Goal: Task Accomplishment & Management: Complete application form

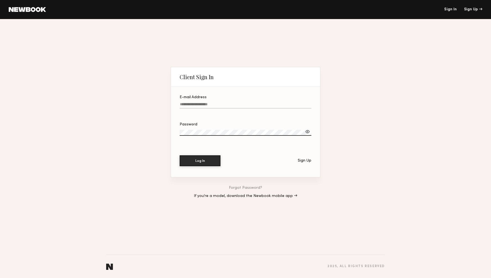
type input "**********"
click at [187, 157] on button "Log In" at bounding box center [199, 160] width 41 height 11
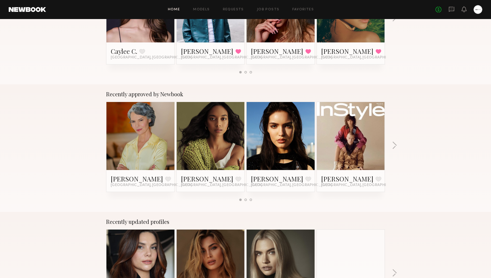
scroll to position [149, 0]
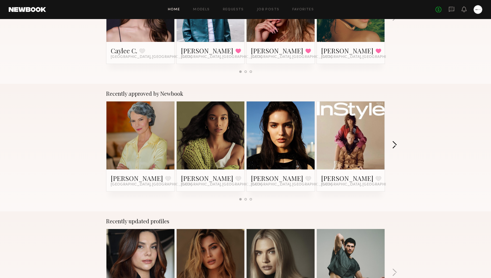
click at [392, 142] on button "button" at bounding box center [394, 145] width 5 height 9
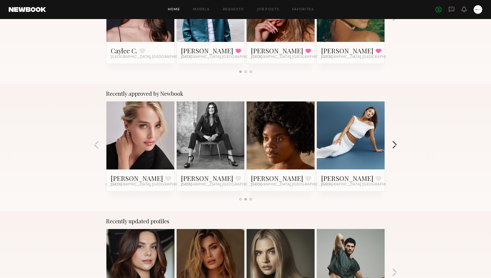
click at [392, 142] on button "button" at bounding box center [394, 145] width 5 height 9
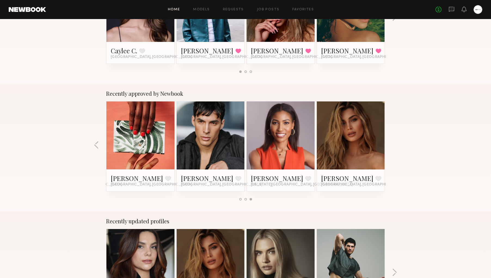
click at [392, 142] on div "Recently approved by Newbook Renee P. Favorite Los Angeles, CA Isabella M. Favo…" at bounding box center [245, 148] width 491 height 128
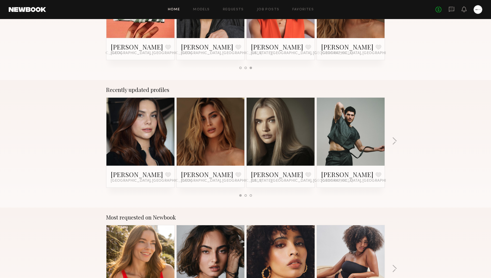
scroll to position [281, 0]
click at [395, 141] on button "button" at bounding box center [394, 141] width 5 height 9
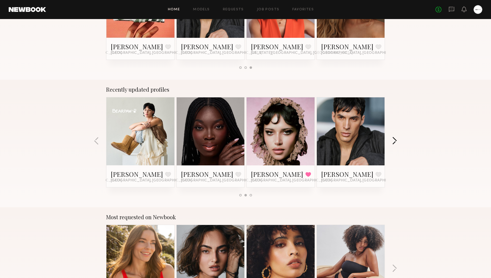
click at [395, 141] on button "button" at bounding box center [394, 141] width 5 height 9
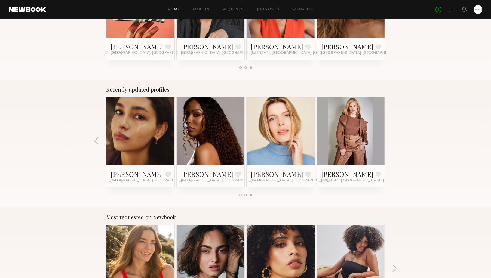
click at [395, 141] on div "Recently updated profiles Chelsea H. Favorite Los Angeles, CA Serena M. Favorit…" at bounding box center [245, 144] width 491 height 128
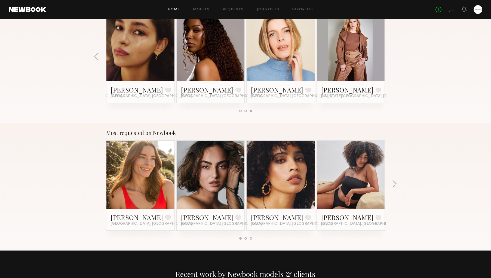
scroll to position [369, 0]
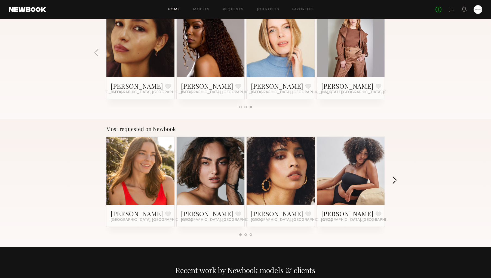
click at [394, 181] on button "button" at bounding box center [394, 180] width 5 height 9
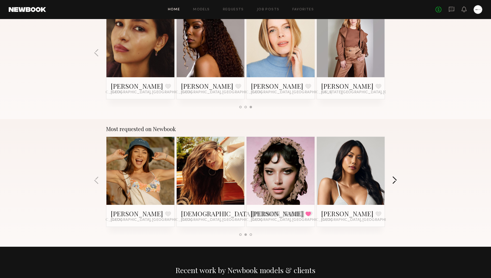
click at [394, 181] on button "button" at bounding box center [394, 180] width 5 height 9
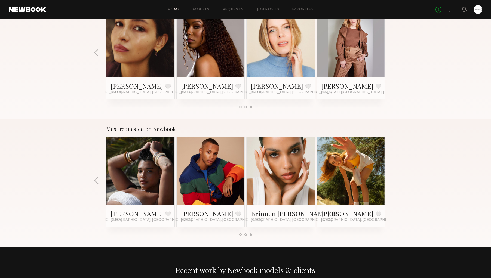
click at [394, 181] on div "Most requested on Newbook Jess M. Favorite Los Angeles, CA Moe S. Favorite Los …" at bounding box center [245, 183] width 491 height 128
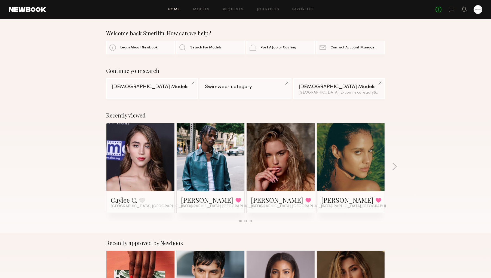
scroll to position [0, 0]
click at [205, 9] on link "Models" at bounding box center [201, 10] width 17 height 4
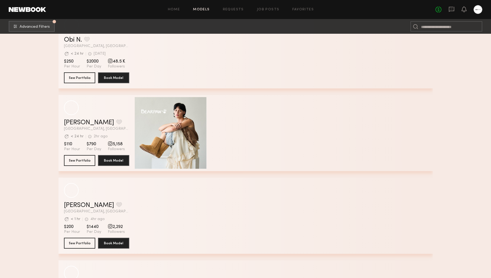
scroll to position [1268, 0]
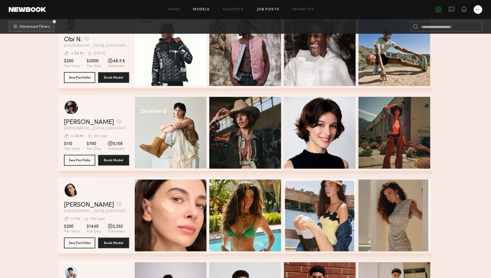
click at [269, 10] on link "Job Posts" at bounding box center [268, 10] width 23 height 4
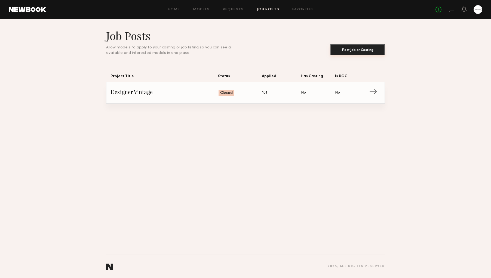
click at [354, 47] on button "Post Job or Casting" at bounding box center [357, 49] width 54 height 11
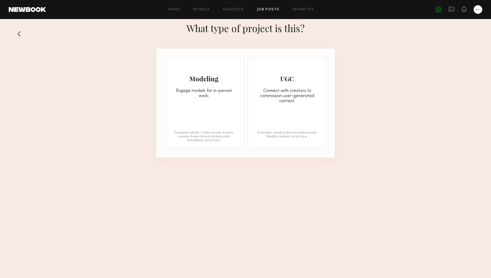
click at [291, 88] on div "UGC Connect with creators to commission user-generated content." at bounding box center [286, 81] width 73 height 45
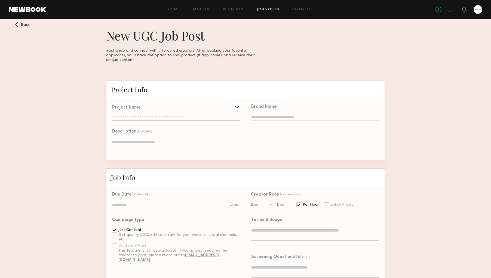
click at [124, 115] on input "text" at bounding box center [176, 117] width 128 height 5
click at [157, 115] on input "text" at bounding box center [163, 117] width 102 height 11
type input "**********"
click at [223, 141] on textarea at bounding box center [176, 145] width 128 height 13
click at [269, 114] on input "text" at bounding box center [315, 117] width 128 height 6
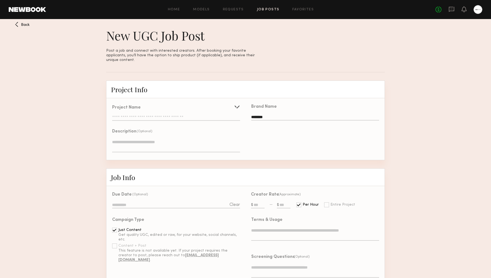
type input "********"
click at [135, 140] on textarea at bounding box center [176, 145] width 128 height 13
click at [150, 115] on input "text" at bounding box center [176, 117] width 128 height 5
click at [143, 112] on input "**********" at bounding box center [163, 117] width 102 height 11
click at [153, 114] on input "**********" at bounding box center [163, 117] width 102 height 11
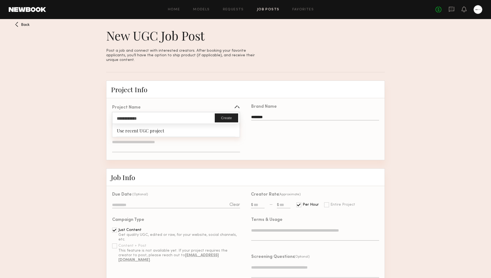
click at [228, 114] on button "Create" at bounding box center [226, 117] width 23 height 9
type input "**********"
click at [147, 139] on textarea at bounding box center [176, 145] width 128 height 13
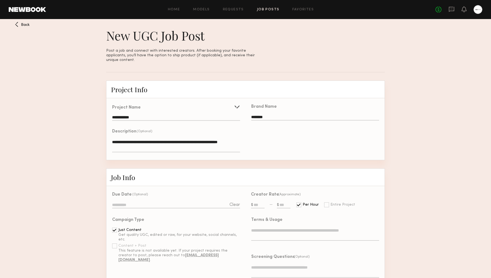
drag, startPoint x: 215, startPoint y: 139, endPoint x: 116, endPoint y: 142, distance: 98.5
click at [116, 142] on textarea "**********" at bounding box center [176, 145] width 128 height 13
type textarea "**********"
click at [167, 204] on div at bounding box center [176, 205] width 128 height 7
click at [163, 202] on input at bounding box center [176, 205] width 128 height 6
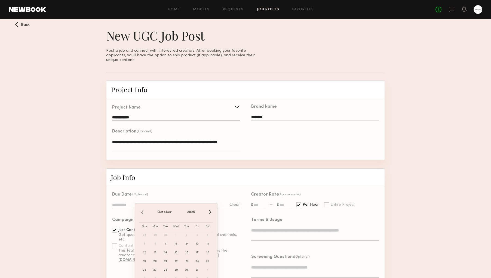
click at [126, 202] on input at bounding box center [176, 205] width 128 height 6
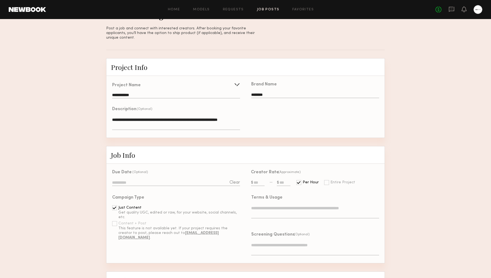
scroll to position [26, 0]
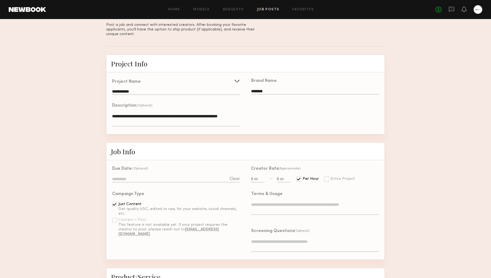
click at [258, 176] on input "text" at bounding box center [258, 179] width 14 height 6
type input "***"
click at [285, 176] on input "text" at bounding box center [284, 179] width 14 height 6
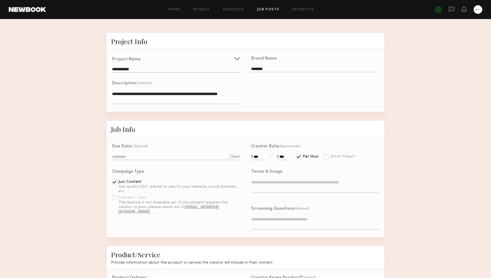
scroll to position [51, 0]
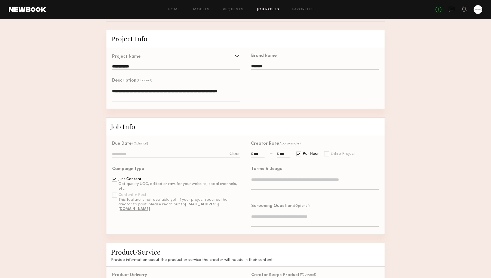
type input "***"
click at [115, 193] on div at bounding box center [114, 195] width 5 height 5
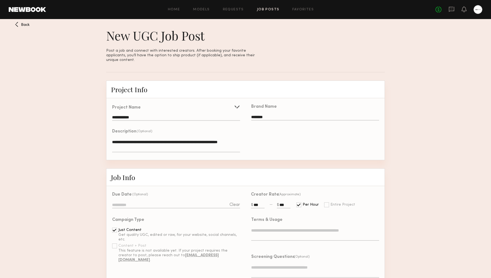
scroll to position [0, 0]
click at [21, 25] on span "Back" at bounding box center [25, 25] width 9 height 4
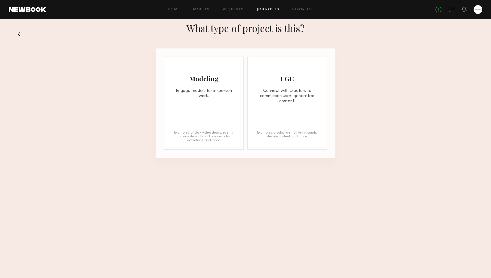
click at [195, 107] on div "Modeling Engage models for in-person work. Examples: photo / video shoots, even…" at bounding box center [204, 103] width 74 height 88
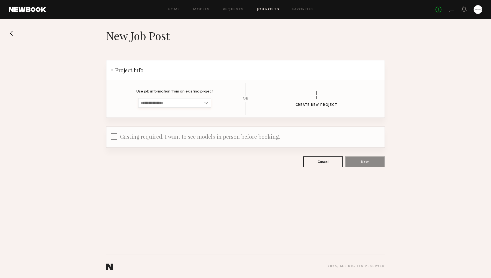
click at [206, 100] on input at bounding box center [174, 103] width 73 height 10
click at [161, 111] on span "Designer Vintage" at bounding box center [157, 112] width 32 height 4
type input "**********"
click at [171, 99] on input "**********" at bounding box center [174, 103] width 73 height 10
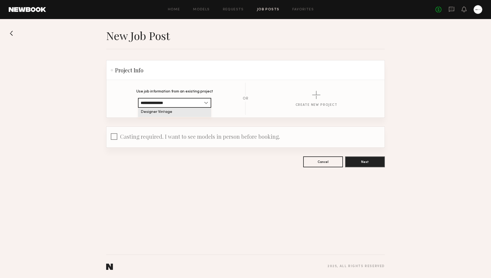
click at [173, 103] on input "**********" at bounding box center [174, 103] width 73 height 10
click at [206, 105] on input "**********" at bounding box center [174, 103] width 73 height 10
drag, startPoint x: 206, startPoint y: 121, endPoint x: 202, endPoint y: 119, distance: 4.7
click at [205, 121] on form "**********" at bounding box center [245, 113] width 278 height 107
click at [179, 102] on input "**********" at bounding box center [174, 103] width 73 height 10
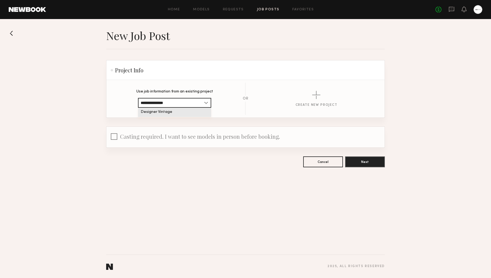
click at [267, 124] on form "**********" at bounding box center [245, 113] width 278 height 107
click at [313, 98] on div "button" at bounding box center [316, 95] width 8 height 8
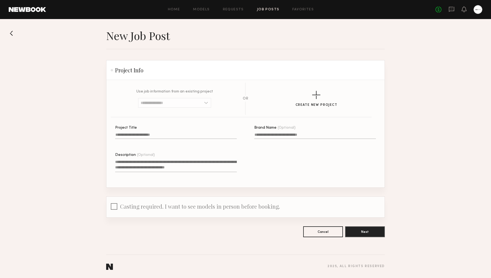
click at [134, 134] on input "Project Title" at bounding box center [176, 136] width 122 height 6
type input "**********"
click at [270, 136] on input "Brand Name (Optional)" at bounding box center [315, 136] width 122 height 6
type input "********"
click at [135, 164] on textarea "Description (Optional)" at bounding box center [176, 165] width 122 height 13
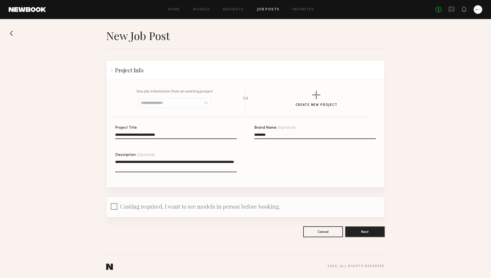
type textarea "**********"
click at [116, 205] on div at bounding box center [114, 207] width 7 height 8
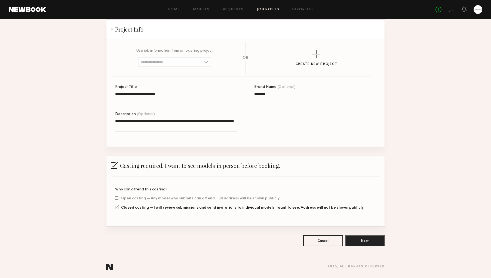
scroll to position [41, 0]
click at [114, 166] on div at bounding box center [114, 165] width 7 height 7
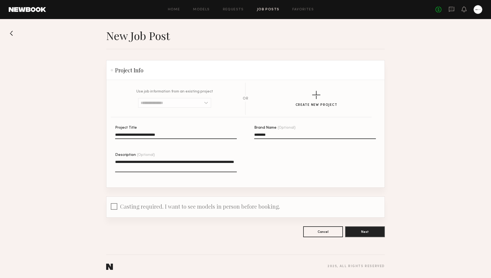
scroll to position [0, 0]
click at [153, 166] on textarea "**********" at bounding box center [176, 165] width 122 height 13
drag, startPoint x: 174, startPoint y: 164, endPoint x: 239, endPoint y: 189, distance: 69.7
click at [239, 189] on form "**********" at bounding box center [245, 148] width 278 height 177
click at [365, 232] on button "Next" at bounding box center [365, 231] width 40 height 11
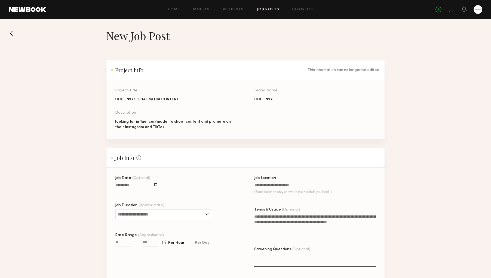
click at [273, 184] on input "Job Location (Exact location only shown to the models you book.)" at bounding box center [315, 186] width 122 height 6
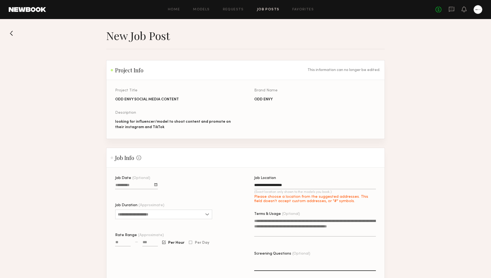
type input "**********"
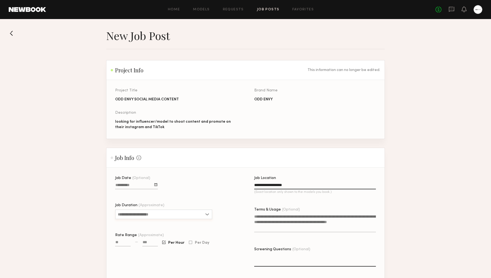
click at [207, 215] on input "Job Duration (Approximate)" at bounding box center [163, 214] width 97 height 10
click at [89, 183] on section "**********" at bounding box center [245, 213] width 491 height 368
click at [208, 214] on input "Job Duration (Approximate)" at bounding box center [163, 214] width 97 height 10
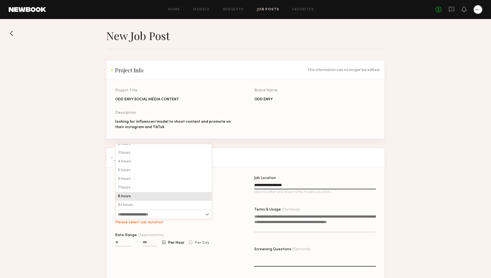
scroll to position [13, 0]
click at [64, 204] on section "**********" at bounding box center [245, 213] width 491 height 368
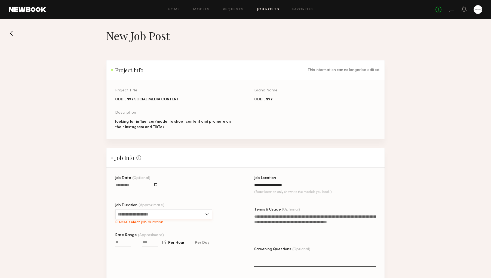
click at [208, 215] on input "Job Duration (Approximate)" at bounding box center [163, 214] width 97 height 10
click at [127, 153] on div "2 hours" at bounding box center [164, 157] width 96 height 9
click at [207, 213] on input "*******" at bounding box center [163, 214] width 97 height 10
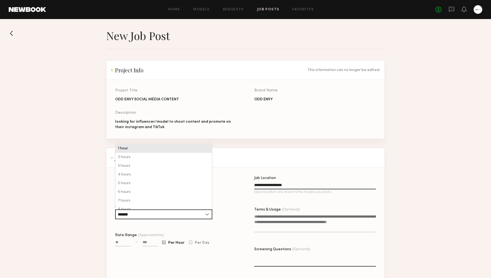
click at [141, 151] on div "1 hour" at bounding box center [164, 148] width 96 height 9
type input "******"
click at [121, 238] on div "Rate Range (Approximate) — Per Hour Per Day" at bounding box center [176, 242] width 122 height 18
drag, startPoint x: 120, startPoint y: 241, endPoint x: 106, endPoint y: 239, distance: 14.8
click at [106, 239] on section "**********" at bounding box center [245, 213] width 491 height 368
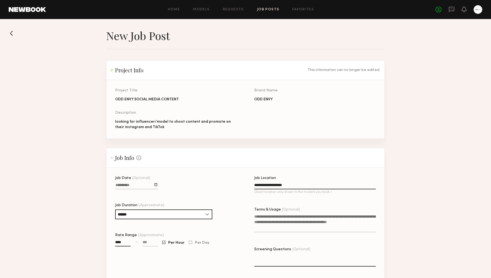
scroll to position [1, 0]
type input "****"
click at [146, 241] on input at bounding box center [150, 243] width 16 height 6
type input "****"
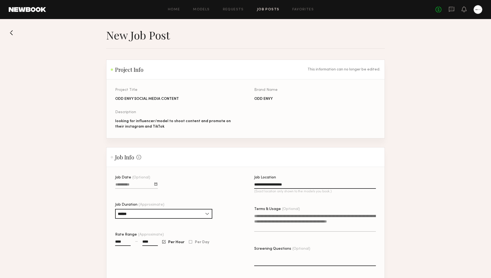
click at [205, 256] on div "Job Date (Optional) Job Duration (Approximate) ****** 1 hour 2 hours 3 hours 4 …" at bounding box center [176, 229] width 122 height 106
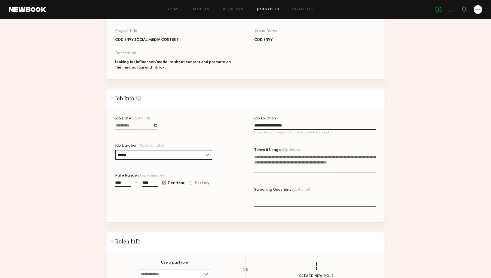
scroll to position [60, 0]
click at [330, 167] on textarea "Terms & Usage (Optional)" at bounding box center [315, 162] width 122 height 18
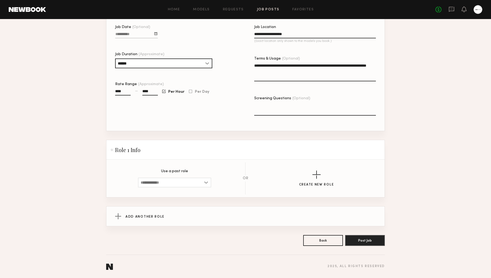
scroll to position [151, 0]
type textarea "**********"
click at [272, 117] on label "Screening Questions (Optional)" at bounding box center [315, 110] width 122 height 26
click at [272, 116] on textarea "Screening Questions (Optional)" at bounding box center [315, 109] width 122 height 13
click at [276, 112] on textarea "Screening Questions (Optional)" at bounding box center [315, 109] width 122 height 13
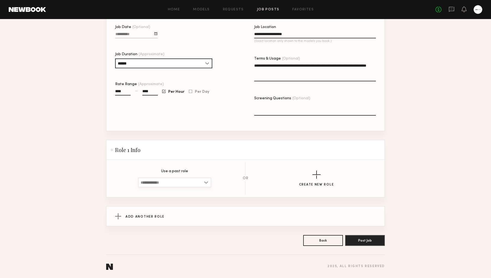
click at [203, 182] on input at bounding box center [174, 183] width 73 height 10
click at [316, 177] on div "button" at bounding box center [316, 175] width 8 height 8
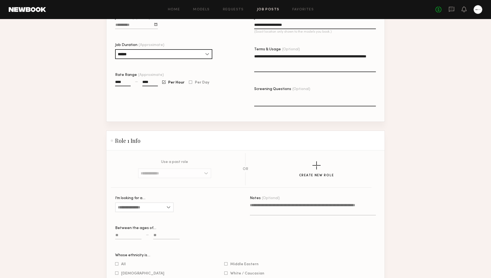
scroll to position [171, 0]
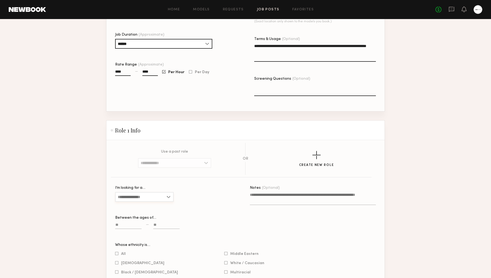
click at [170, 196] on input "I’m looking for a…" at bounding box center [144, 197] width 58 height 10
click at [139, 205] on div "Female" at bounding box center [144, 206] width 57 height 9
type input "******"
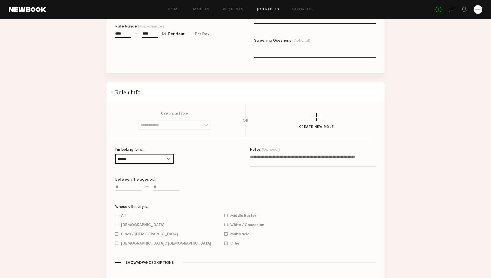
scroll to position [210, 0]
click at [160, 186] on input at bounding box center [166, 187] width 26 height 6
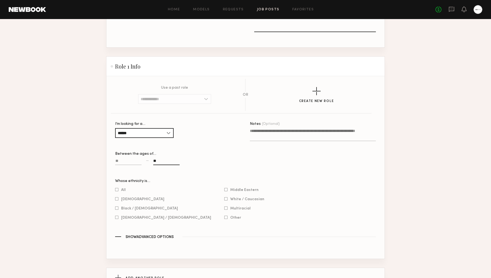
scroll to position [237, 0]
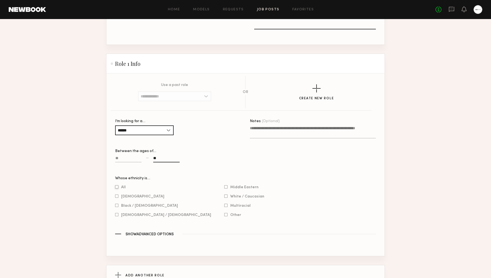
type input "**"
click at [116, 186] on div at bounding box center [116, 187] width 3 height 4
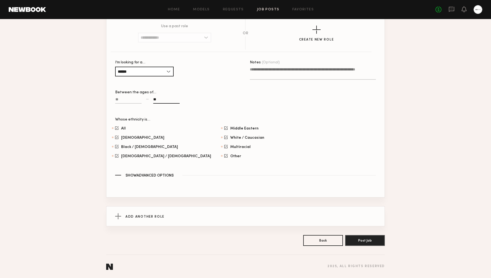
scroll to position [296, 0]
click at [135, 174] on span "Show Advanced Options" at bounding box center [149, 176] width 48 height 4
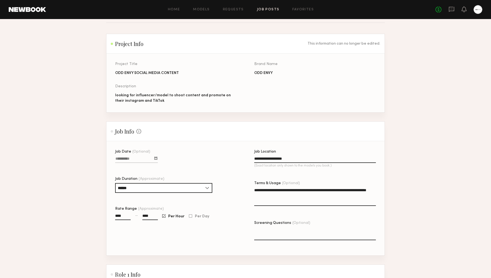
scroll to position [20, 0]
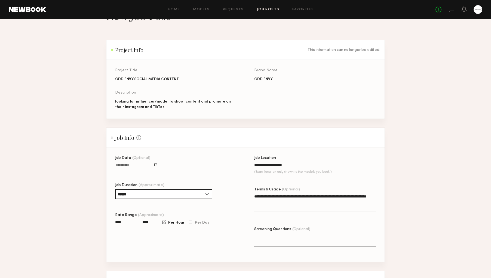
click at [280, 202] on textarea "**********" at bounding box center [315, 203] width 122 height 18
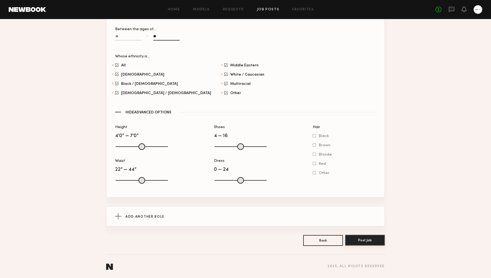
scroll to position [359, 0]
type textarea "**********"
click at [373, 242] on button "Post Job" at bounding box center [365, 240] width 40 height 11
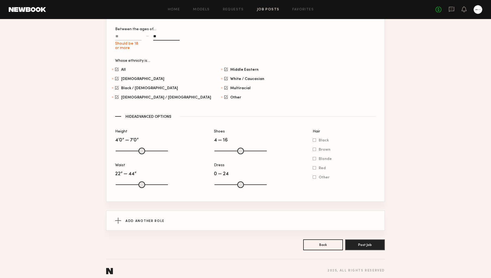
click at [122, 36] on input "Should be 18 or more" at bounding box center [128, 37] width 26 height 6
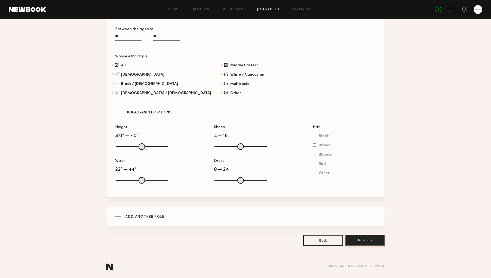
type input "**"
drag, startPoint x: 373, startPoint y: 242, endPoint x: 367, endPoint y: 242, distance: 6.0
click at [373, 242] on button "Post Job" at bounding box center [365, 240] width 40 height 11
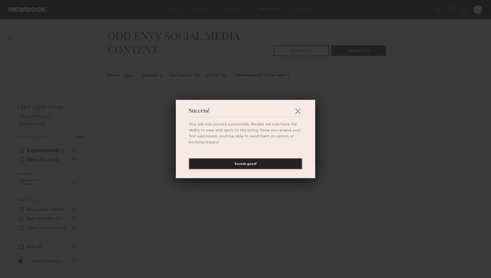
click at [270, 162] on button "Sounds good!" at bounding box center [245, 163] width 113 height 11
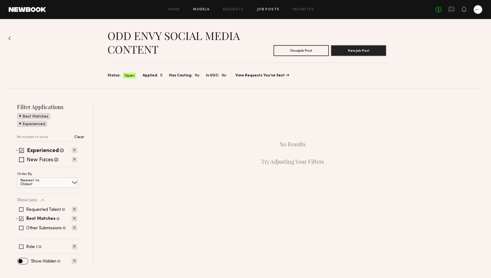
click at [196, 8] on link "Models" at bounding box center [201, 10] width 17 height 4
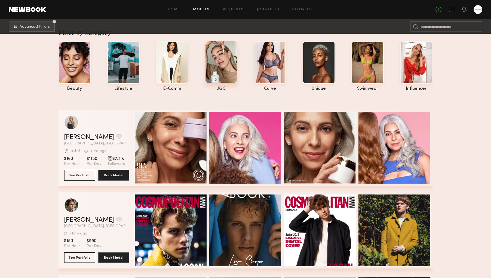
scroll to position [16, 0]
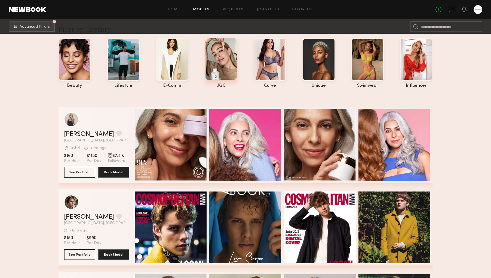
click at [227, 64] on div at bounding box center [221, 59] width 32 height 42
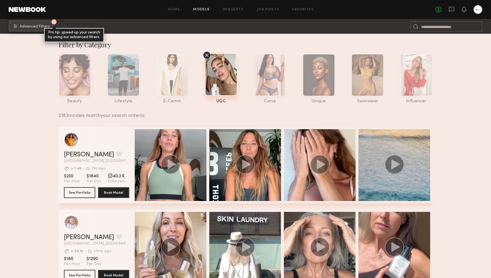
click at [36, 28] on span "Advanced Filters" at bounding box center [35, 27] width 30 height 4
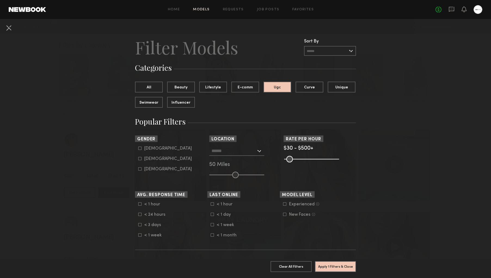
click at [140, 157] on icon at bounding box center [139, 158] width 3 height 3
type input "**"
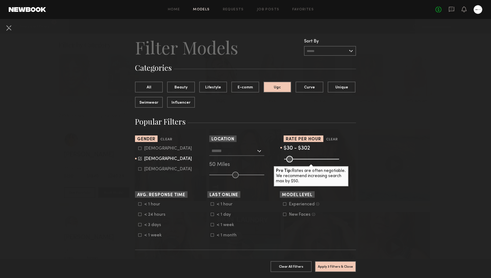
drag, startPoint x: 336, startPoint y: 160, endPoint x: 315, endPoint y: 163, distance: 21.3
type input "***"
click at [315, 162] on common-range-minmax at bounding box center [310, 158] width 55 height 7
click at [260, 151] on div at bounding box center [236, 151] width 55 height 10
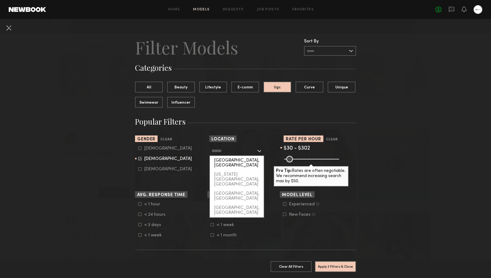
click at [240, 160] on div "Los Angeles, CA" at bounding box center [237, 163] width 54 height 14
type input "**********"
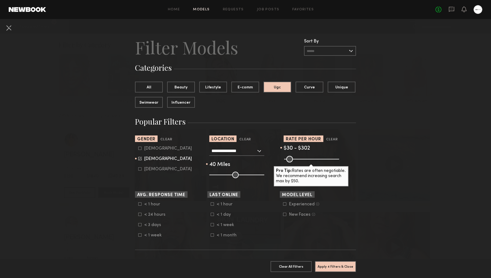
type input "**"
click at [236, 174] on input "range" at bounding box center [236, 175] width 55 height 7
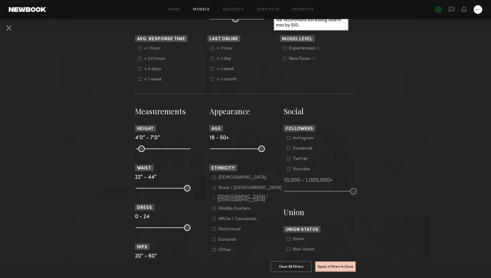
scroll to position [161, 0]
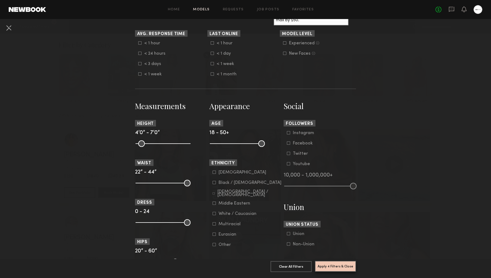
click at [340, 266] on button "Apply 4 Filters & Close" at bounding box center [335, 266] width 41 height 11
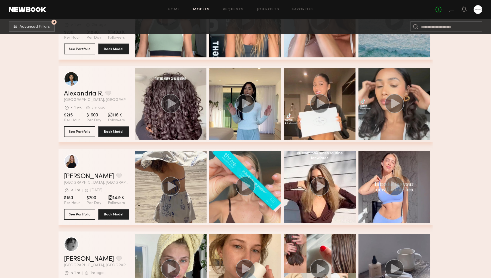
scroll to position [2294, 0]
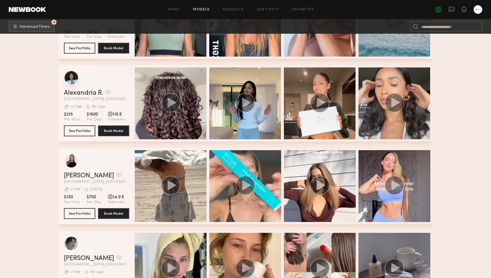
click at [72, 80] on div "grid" at bounding box center [71, 77] width 15 height 15
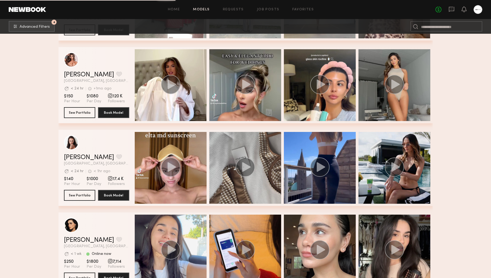
scroll to position [2648, 0]
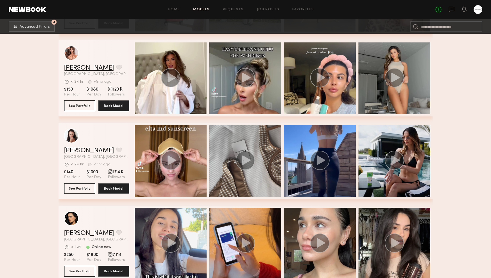
scroll to position [2650, 0]
click at [77, 68] on link "Sophia R." at bounding box center [89, 67] width 50 height 7
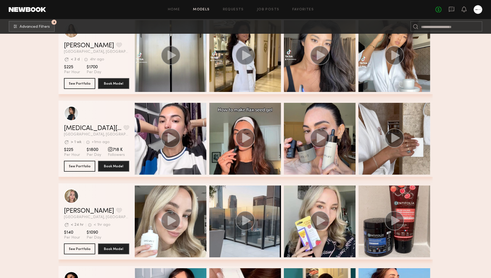
scroll to position [3086, 0]
click at [72, 128] on link "Kyra S." at bounding box center [92, 128] width 57 height 7
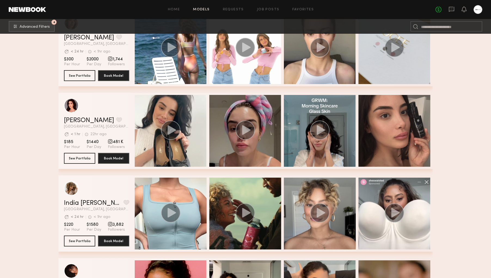
scroll to position [5245, 0]
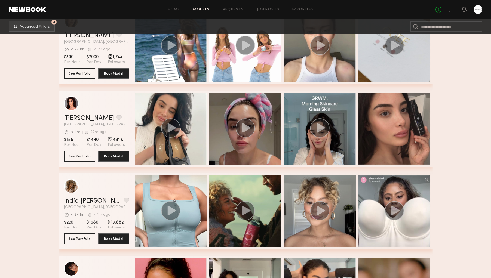
click at [73, 119] on link "Ella O." at bounding box center [89, 118] width 50 height 7
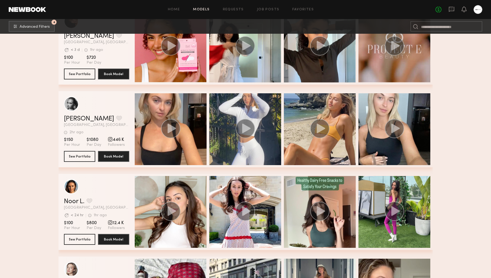
scroll to position [5493, 0]
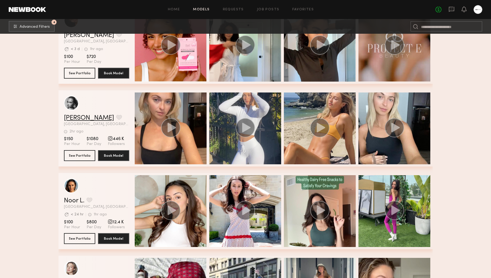
click at [73, 118] on link "Whitney T." at bounding box center [89, 118] width 50 height 7
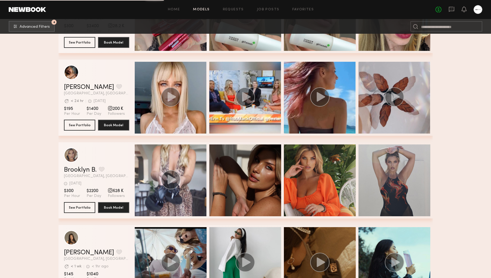
scroll to position [7591, 0]
click at [66, 88] on link "Alena S." at bounding box center [89, 87] width 50 height 7
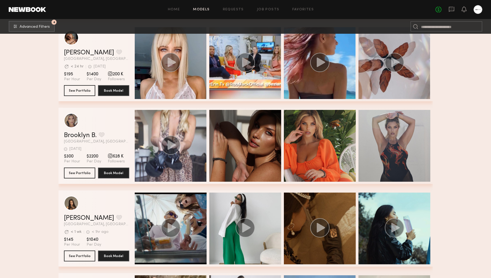
scroll to position [7626, 0]
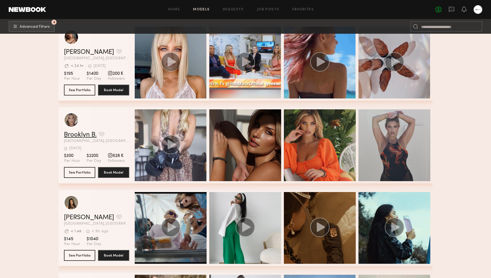
click at [73, 134] on link "Brooklyn B." at bounding box center [80, 135] width 33 height 7
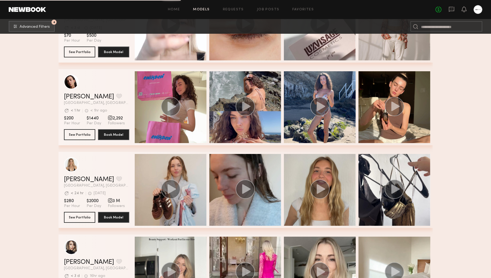
scroll to position [9476, 0]
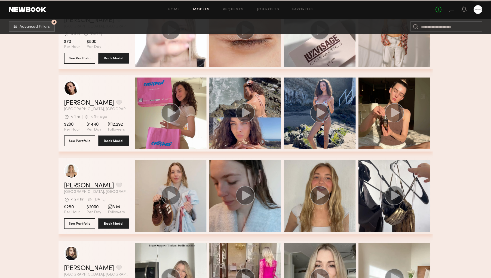
click at [78, 184] on link "Brynn R." at bounding box center [89, 185] width 50 height 7
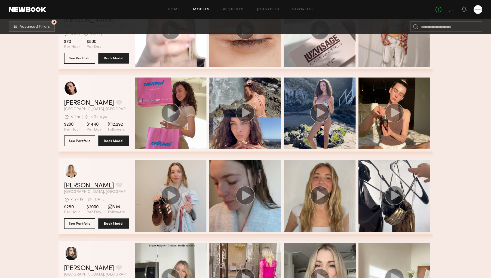
click at [72, 185] on link "Brynn R." at bounding box center [89, 185] width 50 height 7
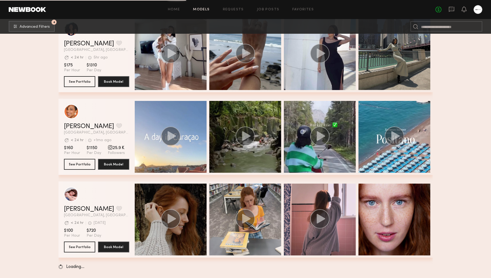
scroll to position [12760, 0]
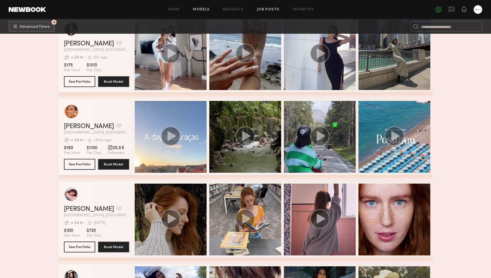
click at [267, 9] on link "Job Posts" at bounding box center [268, 10] width 23 height 4
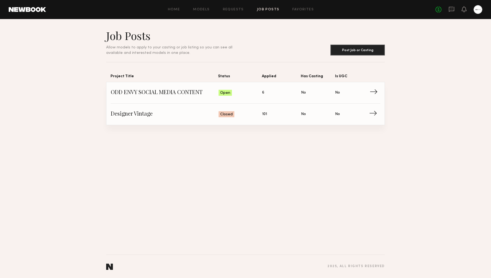
click at [188, 92] on span "ODD ENVY SOCIAL MEDIA CONTENT" at bounding box center [165, 93] width 108 height 8
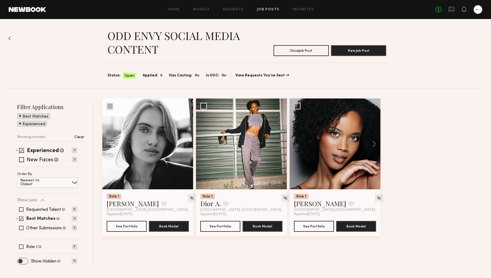
click at [20, 260] on span at bounding box center [22, 261] width 11 height 6
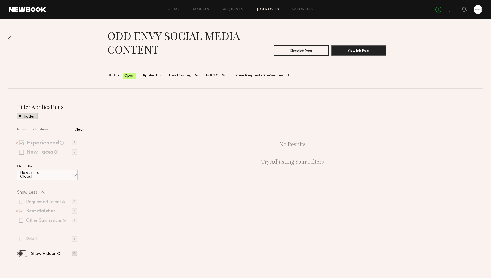
click at [25, 253] on span at bounding box center [22, 253] width 11 height 6
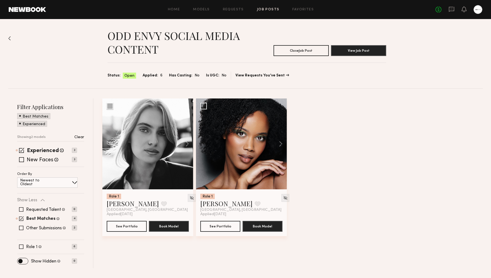
click at [152, 75] on span "Applied:" at bounding box center [151, 76] width 16 height 6
click at [160, 75] on span "6" at bounding box center [161, 76] width 2 height 6
click at [21, 150] on span at bounding box center [21, 150] width 5 height 5
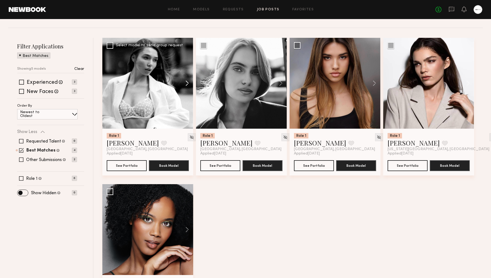
scroll to position [62, 0]
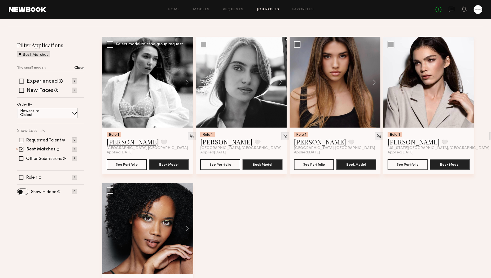
click at [129, 143] on link "Ekaterina N." at bounding box center [133, 141] width 52 height 9
click at [243, 91] on div at bounding box center [241, 82] width 91 height 91
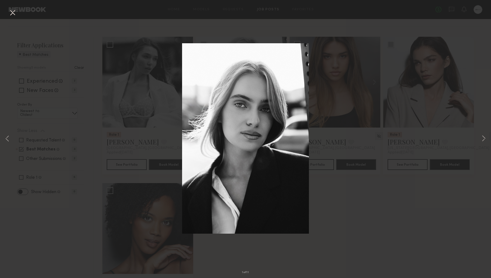
click at [11, 11] on button at bounding box center [12, 13] width 9 height 10
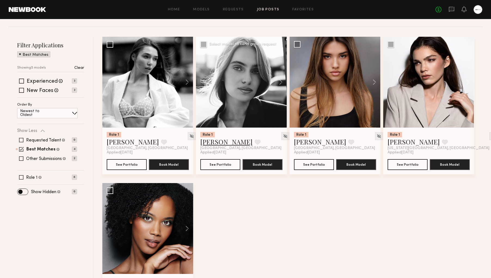
click at [207, 139] on link "Anzhela D." at bounding box center [226, 141] width 52 height 9
click at [300, 144] on link "kalani p." at bounding box center [320, 141] width 52 height 9
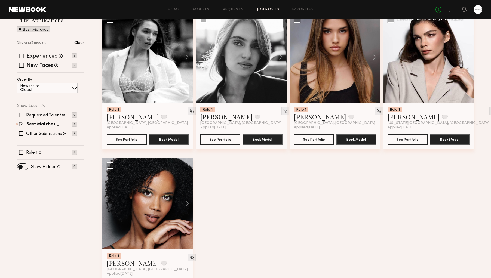
scroll to position [87, 0]
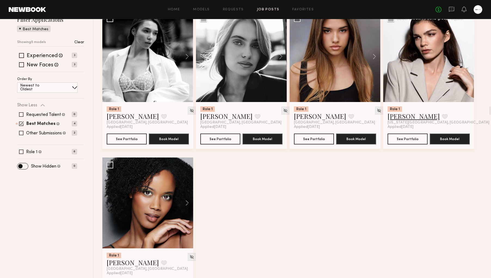
click at [410, 119] on link "Margarita K." at bounding box center [413, 116] width 52 height 9
click at [124, 261] on link "Alyssa A." at bounding box center [133, 262] width 52 height 9
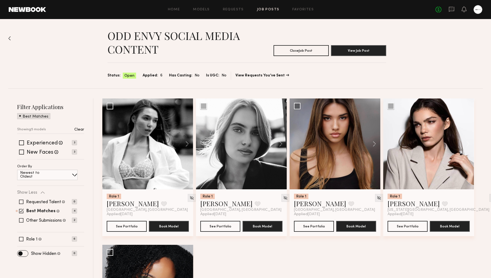
scroll to position [0, 0]
click at [171, 8] on link "Home" at bounding box center [174, 10] width 12 height 4
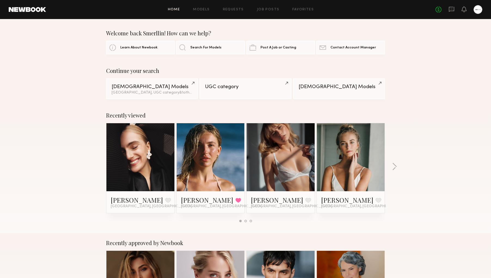
click at [202, 12] on div "Home Models Requests Job Posts Favorites Sign Out No fees up to $5,000" at bounding box center [264, 9] width 436 height 9
click at [250, 8] on div "Home Models Requests Job Posts Favorites Sign Out" at bounding box center [240, 10] width 389 height 4
click at [268, 9] on link "Job Posts" at bounding box center [268, 10] width 23 height 4
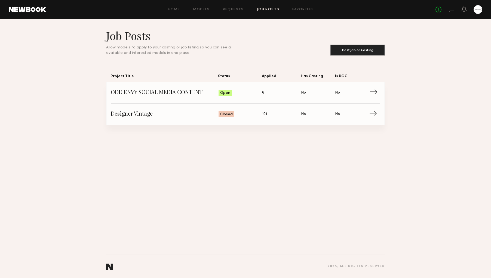
click at [377, 90] on span "→" at bounding box center [374, 93] width 11 height 8
click at [166, 91] on span "ODD ENVY SOCIAL MEDIA CONTENT" at bounding box center [165, 93] width 108 height 8
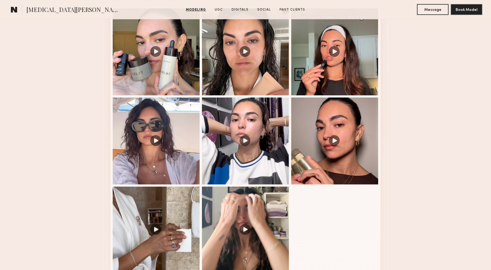
scroll to position [589, 0]
click at [153, 133] on div at bounding box center [156, 140] width 87 height 87
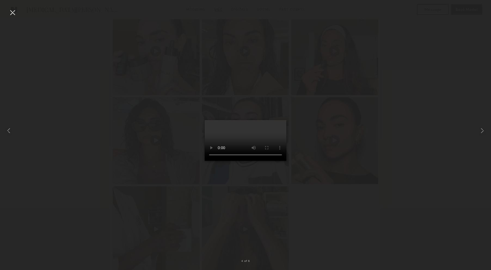
click at [14, 13] on div at bounding box center [12, 12] width 9 height 9
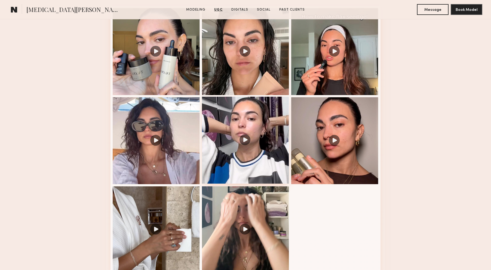
click at [247, 131] on div at bounding box center [245, 140] width 87 height 87
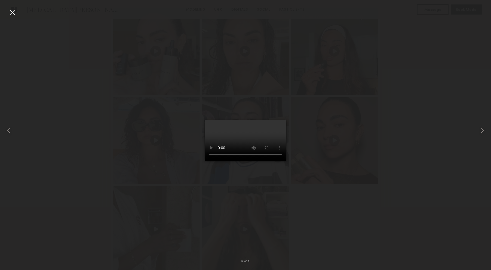
click at [14, 13] on div at bounding box center [12, 12] width 9 height 9
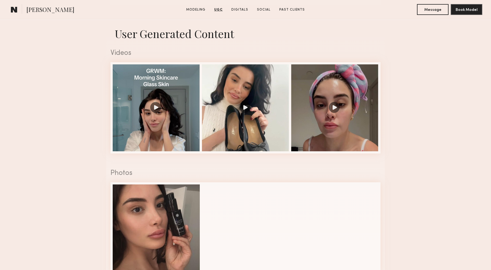
scroll to position [438, 0]
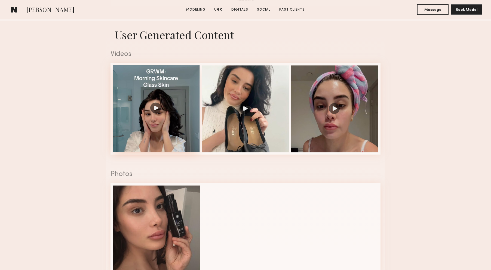
click at [155, 109] on div at bounding box center [156, 108] width 87 height 87
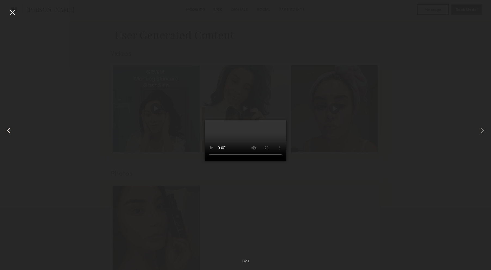
click at [16, 12] on div at bounding box center [12, 12] width 9 height 9
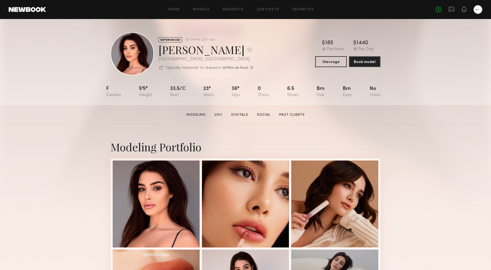
scroll to position [0, 0]
click at [247, 49] on button at bounding box center [250, 49] width 6 height 5
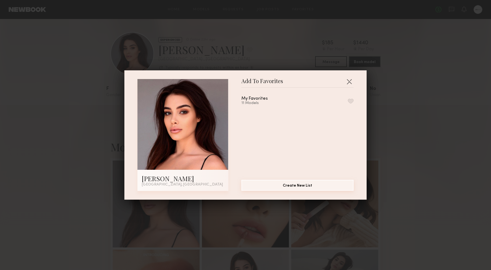
click at [299, 183] on button "Create New List" at bounding box center [297, 185] width 112 height 11
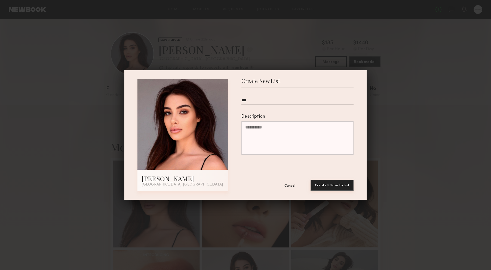
type input "***"
click at [340, 189] on button "Create & Save to List" at bounding box center [331, 185] width 43 height 11
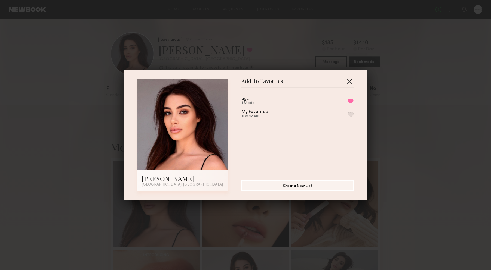
click at [348, 82] on button "button" at bounding box center [349, 81] width 9 height 9
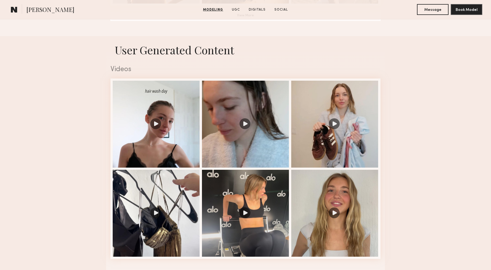
scroll to position [519, 0]
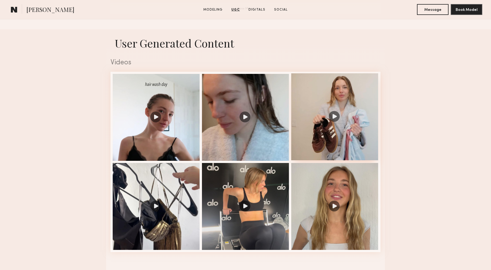
click at [333, 118] on div at bounding box center [334, 116] width 87 height 87
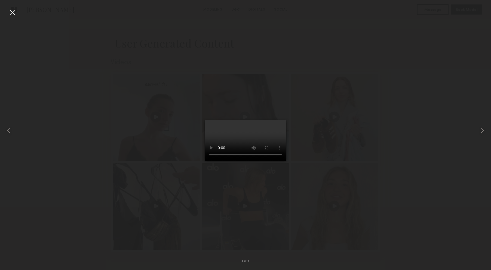
click at [11, 14] on div at bounding box center [12, 12] width 9 height 9
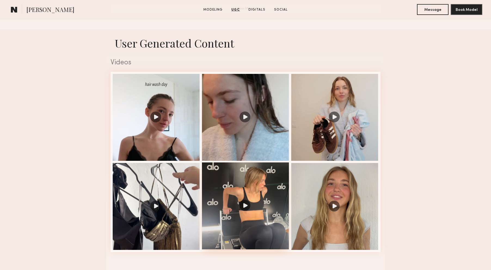
click at [245, 206] on div at bounding box center [245, 206] width 87 height 87
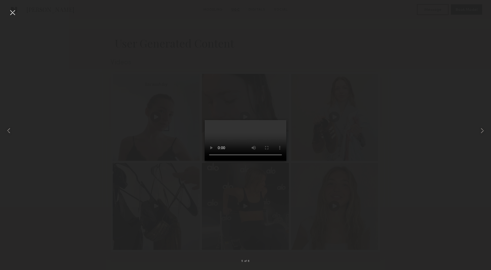
click at [13, 11] on div at bounding box center [12, 12] width 9 height 9
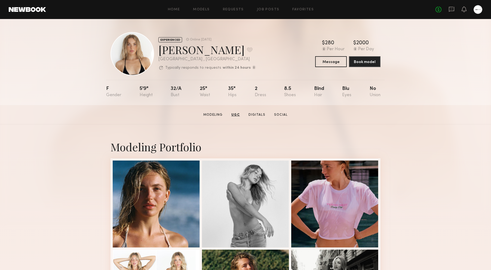
scroll to position [0, 0]
click at [247, 51] on button at bounding box center [250, 49] width 6 height 5
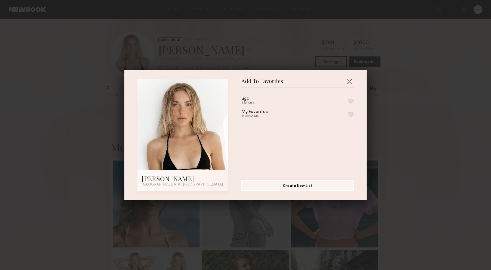
click at [334, 103] on div "ugc 1 Model" at bounding box center [297, 101] width 112 height 9
click at [351, 102] on button "button" at bounding box center [351, 101] width 6 height 5
click at [308, 185] on button "Create New List" at bounding box center [297, 185] width 112 height 11
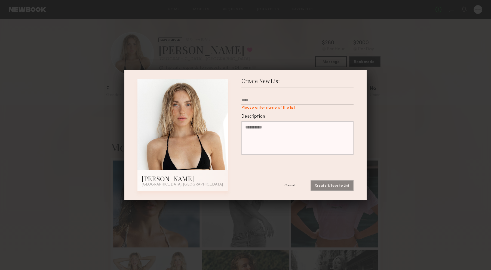
click at [289, 188] on button "Cancel" at bounding box center [289, 185] width 33 height 11
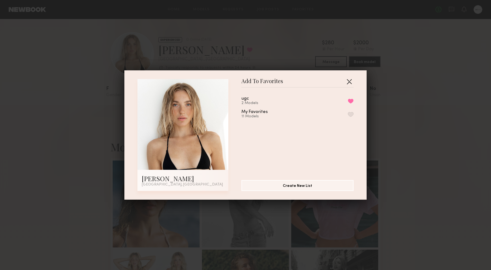
click at [352, 79] on button "button" at bounding box center [349, 81] width 9 height 9
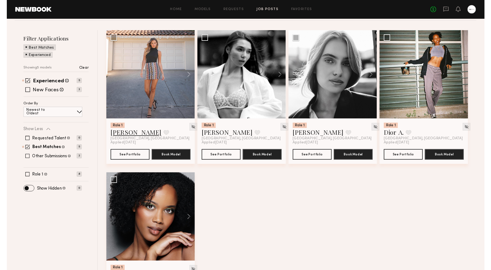
scroll to position [68, 0]
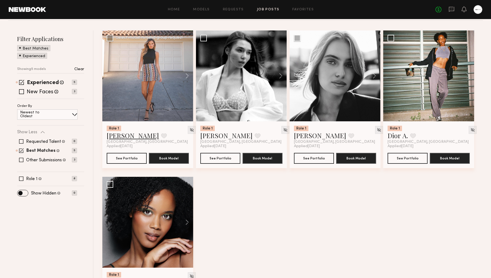
click at [122, 134] on link "[PERSON_NAME]" at bounding box center [133, 135] width 52 height 9
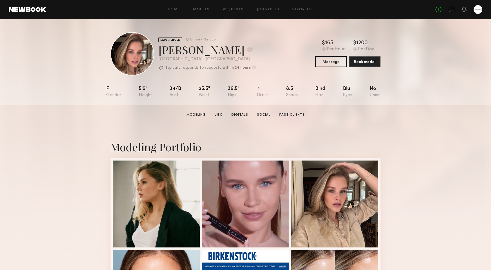
click at [175, 6] on div "Home Models Requests Job Posts Favorites Sign Out No fees up to $5,000" at bounding box center [264, 9] width 436 height 9
click at [174, 9] on link "Home" at bounding box center [174, 10] width 12 height 4
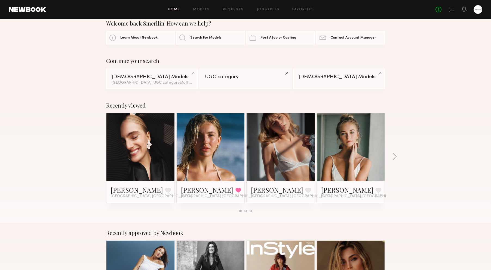
scroll to position [12, 0]
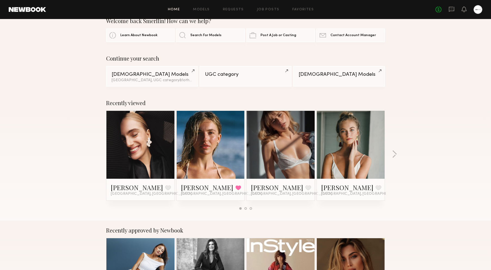
click at [209, 149] on link at bounding box center [210, 145] width 33 height 68
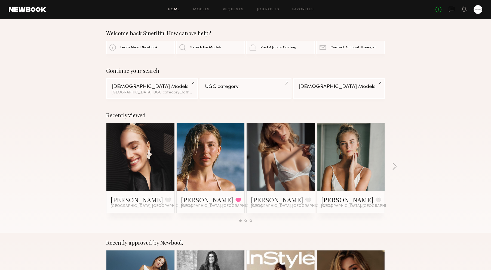
scroll to position [0, 0]
click at [268, 10] on link "Job Posts" at bounding box center [268, 10] width 23 height 4
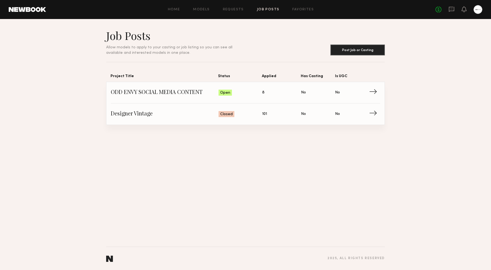
click at [146, 89] on div "Job Posts Allow models to apply to your casting or job listing so you can see a…" at bounding box center [245, 144] width 491 height 251
click at [170, 92] on span "ODD ENVY SOCIAL MEDIA CONTENT" at bounding box center [165, 93] width 108 height 8
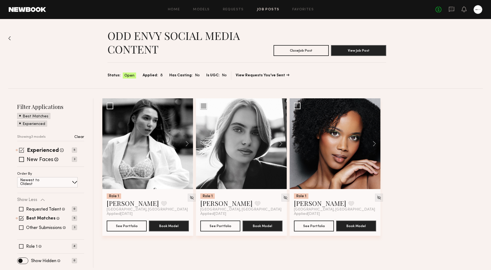
click at [21, 150] on span at bounding box center [21, 150] width 5 height 5
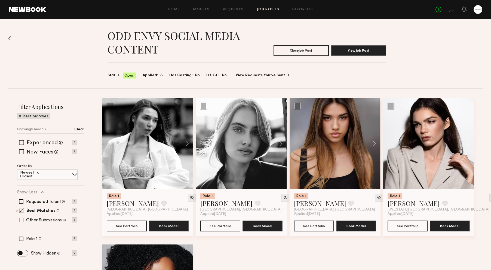
click at [20, 115] on span at bounding box center [20, 115] width 2 height 5
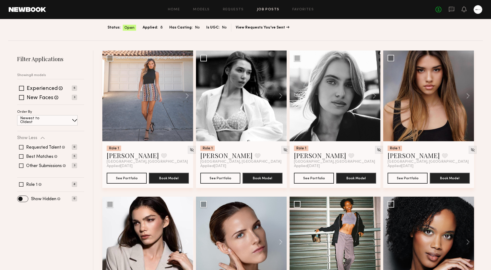
scroll to position [49, 0]
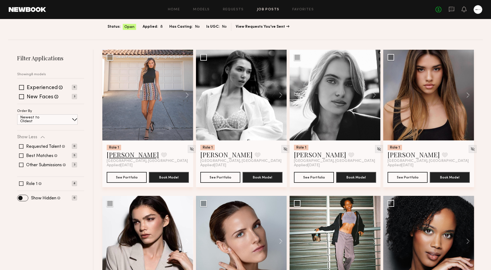
click at [121, 154] on link "[PERSON_NAME]" at bounding box center [133, 154] width 52 height 9
click at [227, 89] on div at bounding box center [241, 95] width 91 height 91
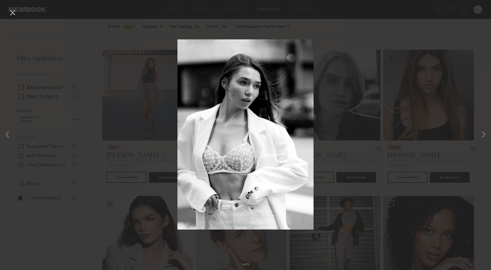
click at [15, 14] on button at bounding box center [12, 13] width 9 height 10
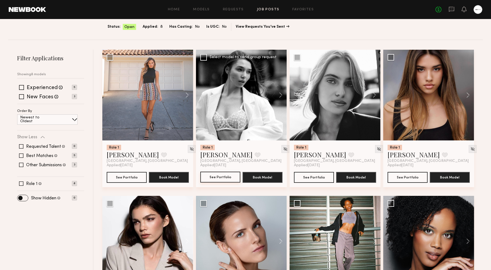
click at [228, 176] on button "See Portfolio" at bounding box center [220, 177] width 40 height 11
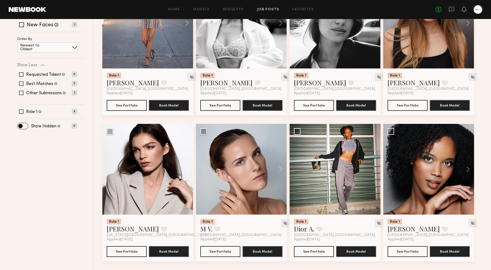
scroll to position [121, 0]
click at [248, 164] on div at bounding box center [241, 169] width 91 height 91
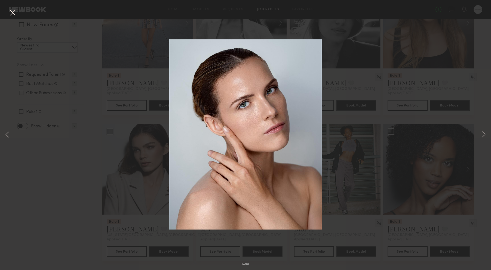
click at [13, 12] on button at bounding box center [12, 13] width 9 height 10
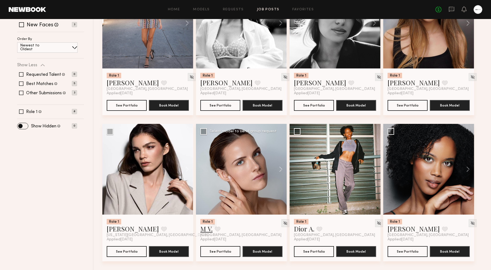
click at [205, 227] on link "M V." at bounding box center [206, 229] width 12 height 9
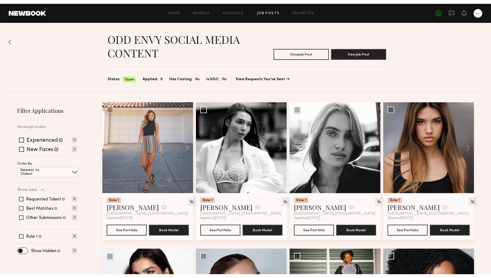
scroll to position [0, 0]
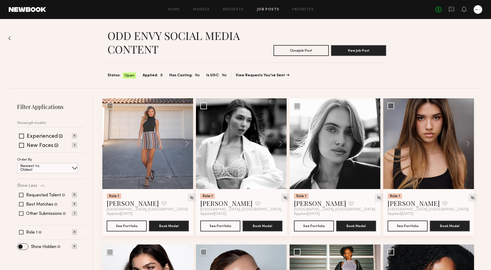
click at [182, 9] on div "Home Models Requests Job Posts Favorites Sign Out" at bounding box center [240, 10] width 389 height 4
click at [180, 9] on link "Home" at bounding box center [174, 10] width 12 height 4
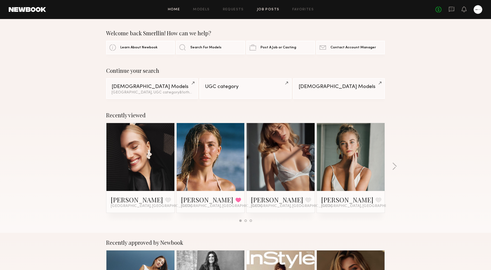
click at [262, 9] on link "Job Posts" at bounding box center [268, 10] width 23 height 4
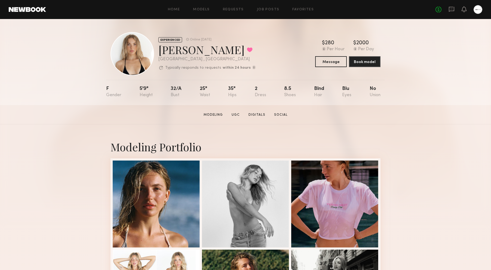
click at [136, 59] on div at bounding box center [132, 54] width 44 height 44
click at [275, 114] on link "Social" at bounding box center [281, 115] width 18 height 5
